Goal: Task Accomplishment & Management: Manage account settings

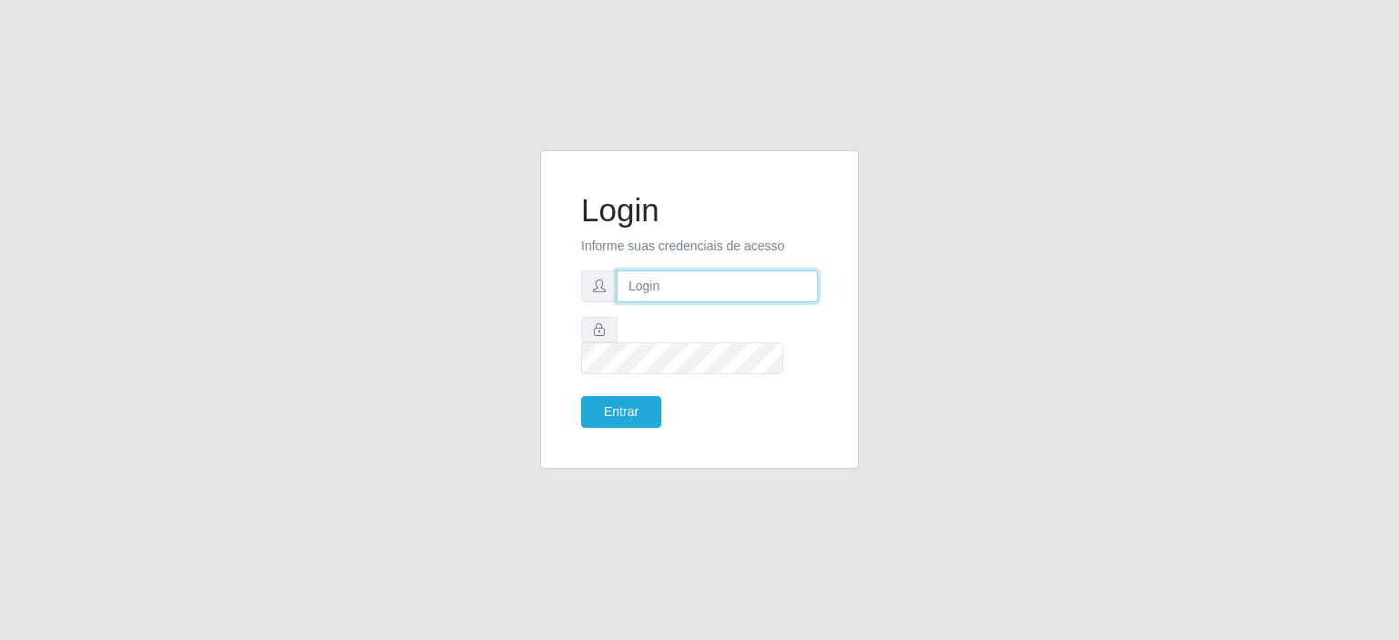
click at [709, 297] on input "text" at bounding box center [717, 287] width 201 height 32
type input "[EMAIL_ADDRESS][PERSON_NAME][DOMAIN_NAME]"
click at [581, 396] on button "Entrar" at bounding box center [621, 412] width 80 height 32
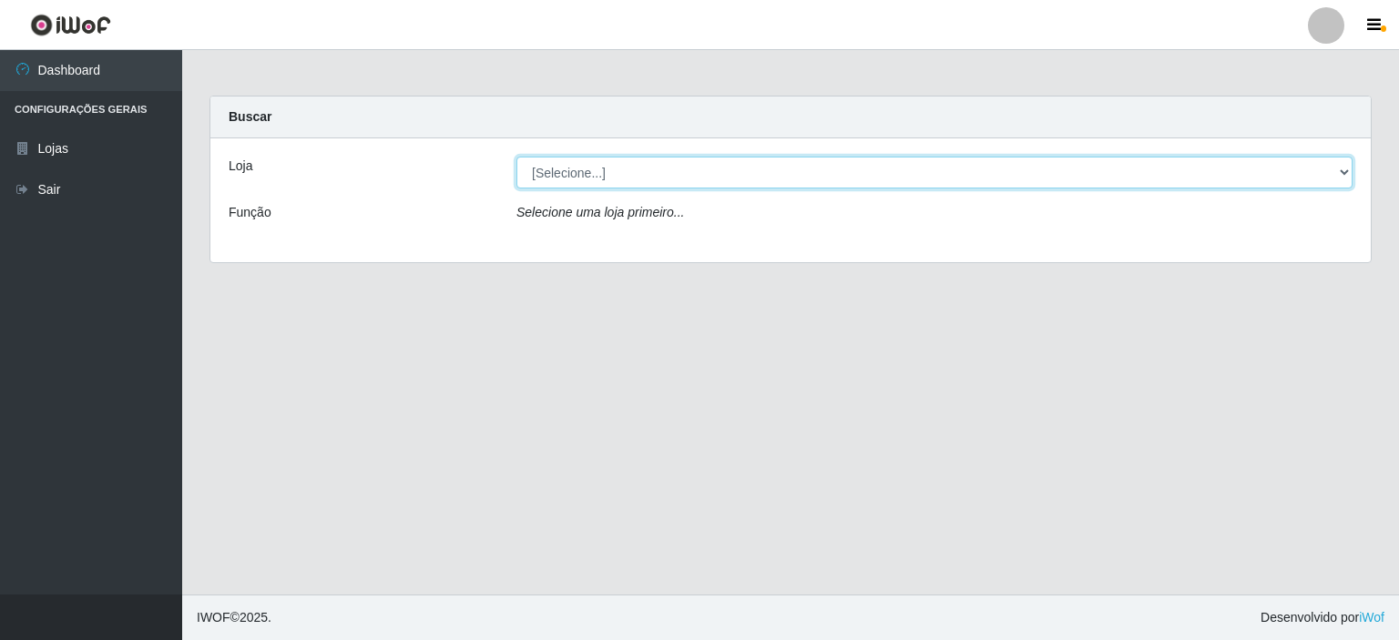
drag, startPoint x: 1352, startPoint y: 175, endPoint x: 1343, endPoint y: 179, distance: 10.2
click at [1349, 175] on select "[Selecione...] Corte Fácil - Unidade Planalto" at bounding box center [935, 173] width 836 height 32
select select "202"
click at [517, 157] on select "[Selecione...] Corte Fácil - Unidade Planalto" at bounding box center [935, 173] width 836 height 32
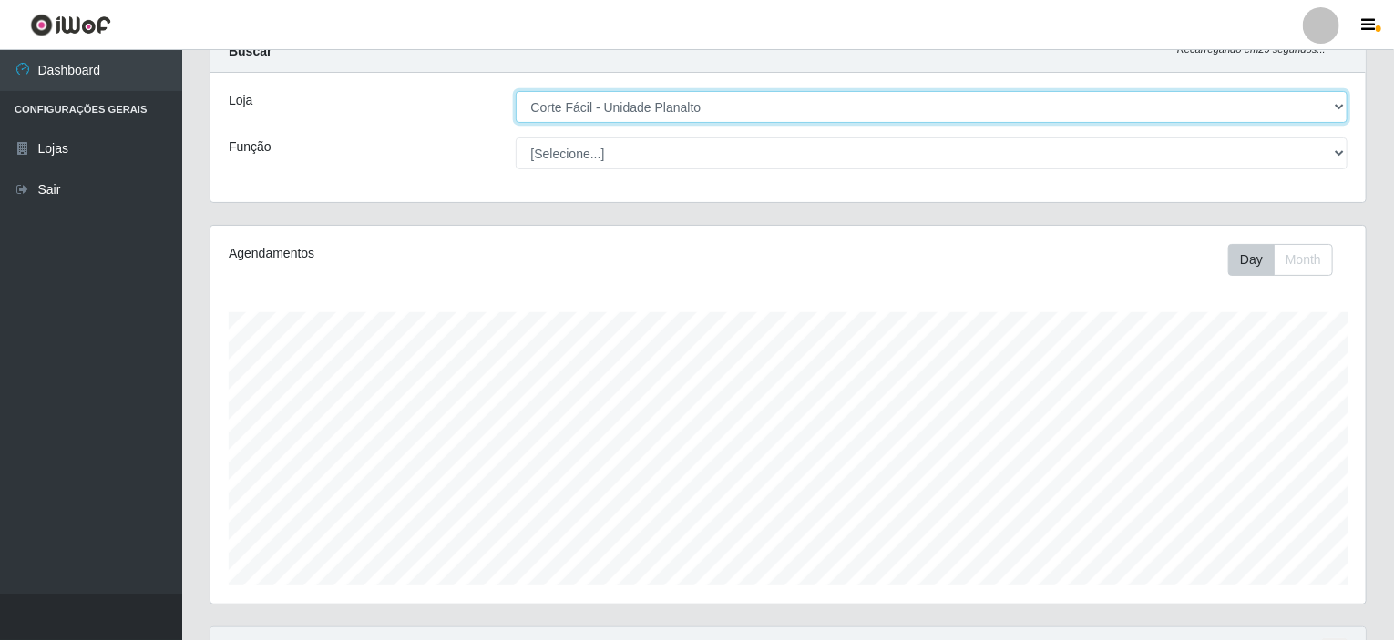
scroll to position [323, 0]
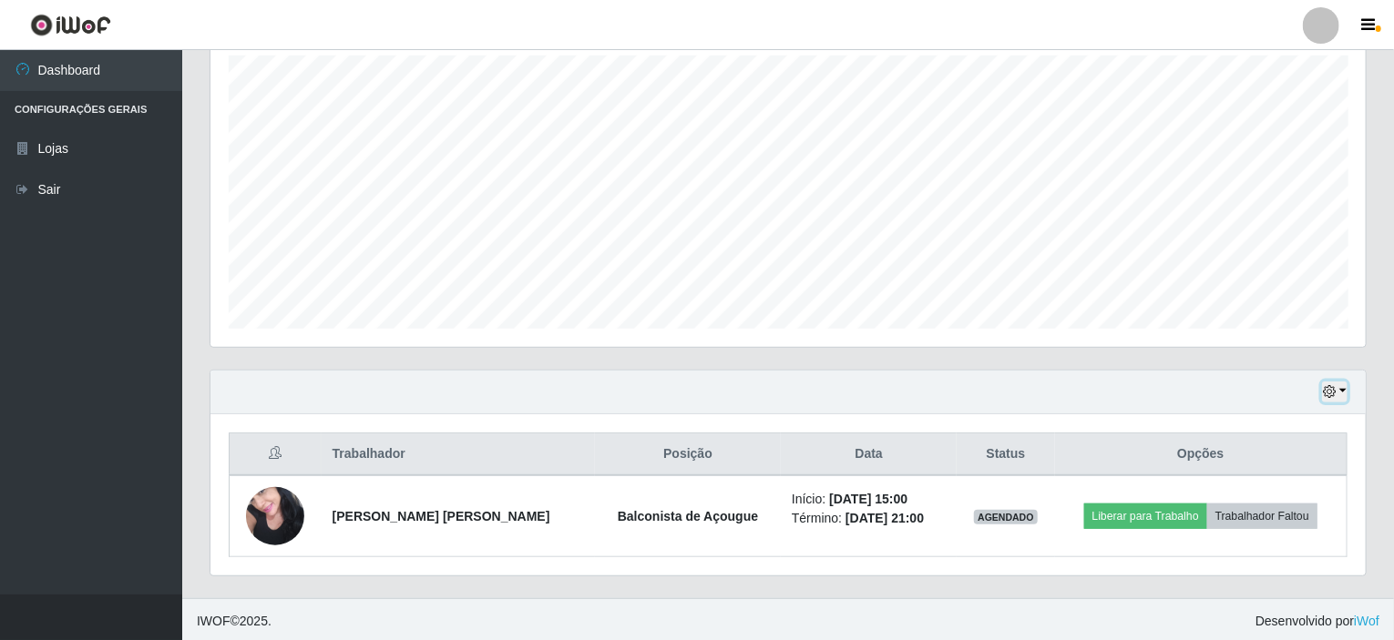
click at [1347, 389] on button "button" at bounding box center [1335, 392] width 26 height 21
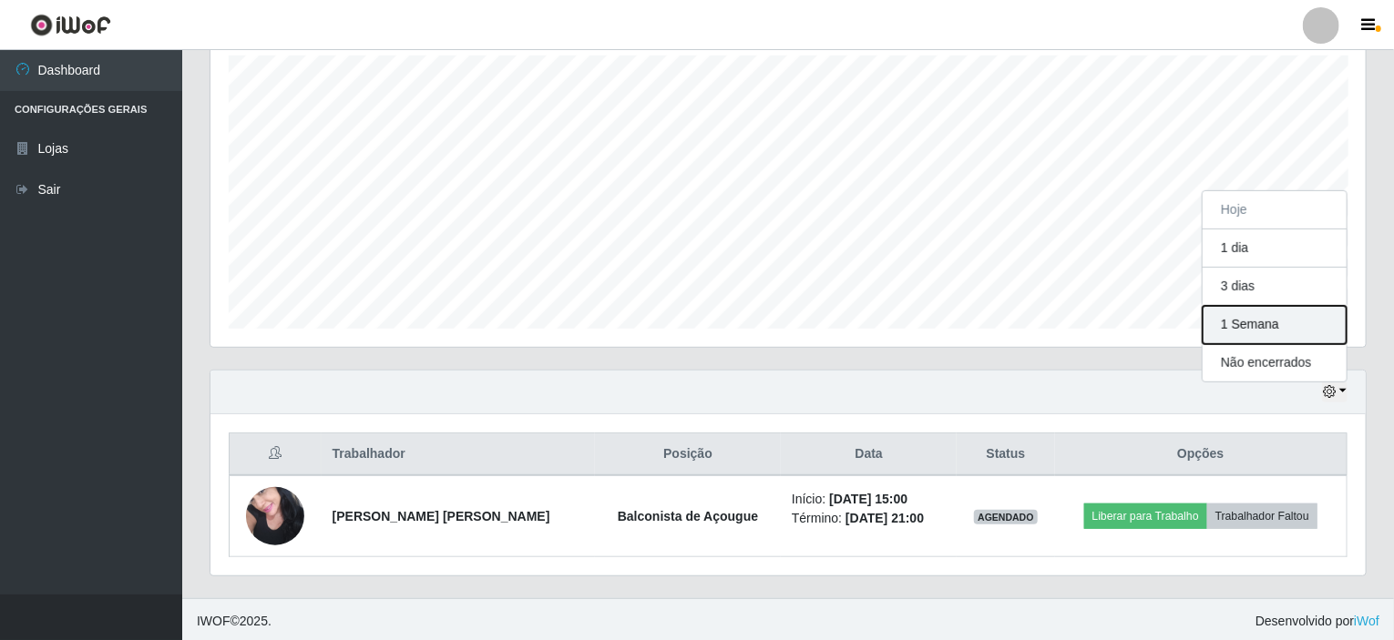
click at [1275, 323] on button "1 Semana" at bounding box center [1275, 325] width 144 height 38
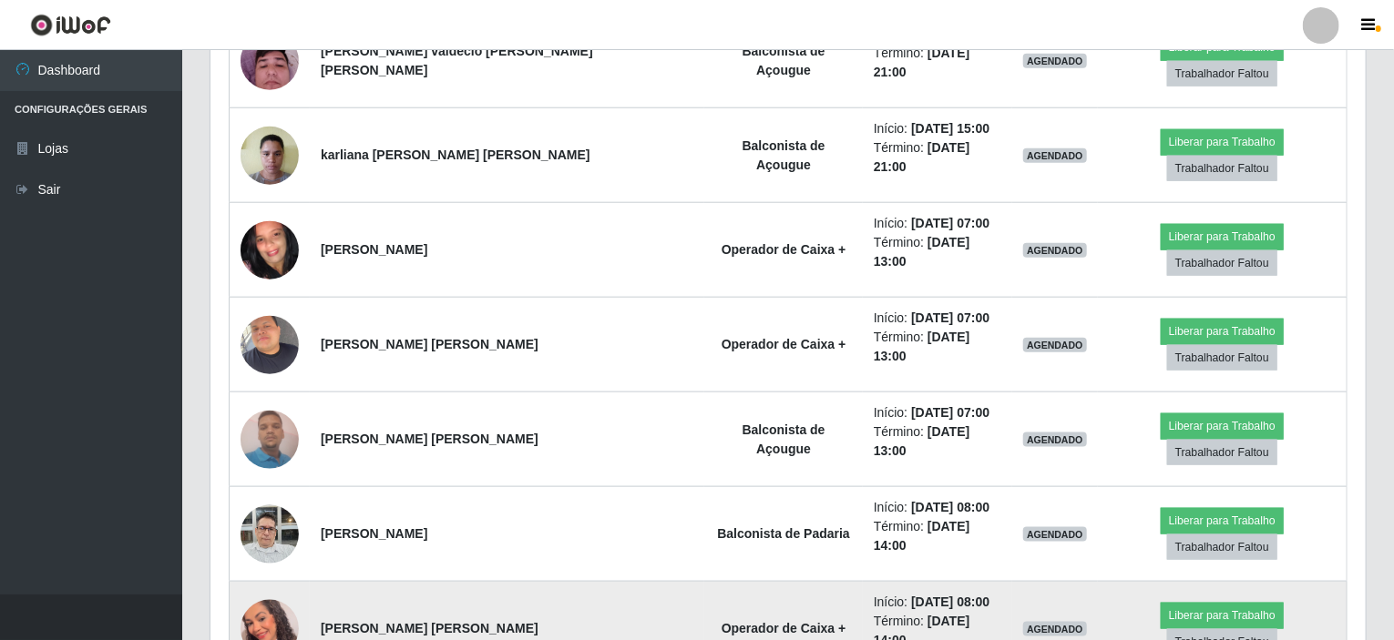
scroll to position [848, 0]
